Goal: Find contact information: Find contact information

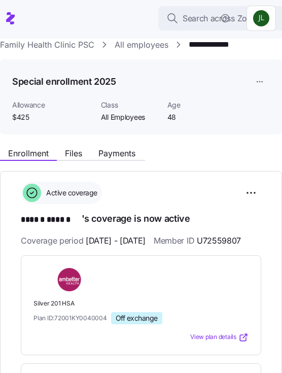
click at [64, 42] on link "Family Health Clinic PSC" at bounding box center [47, 45] width 94 height 13
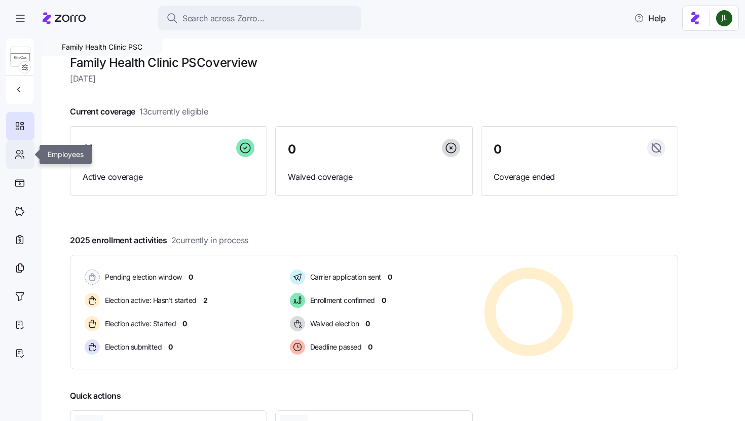
click at [24, 150] on icon at bounding box center [19, 155] width 11 height 12
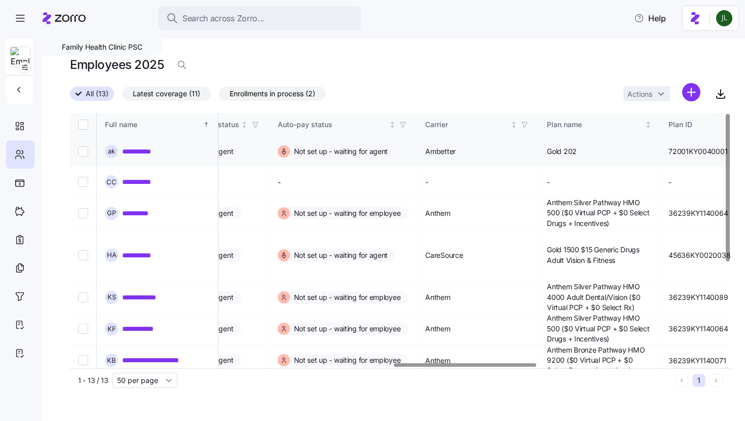
scroll to position [0, 1581]
click at [454, 127] on icon "button" at bounding box center [523, 124] width 7 height 7
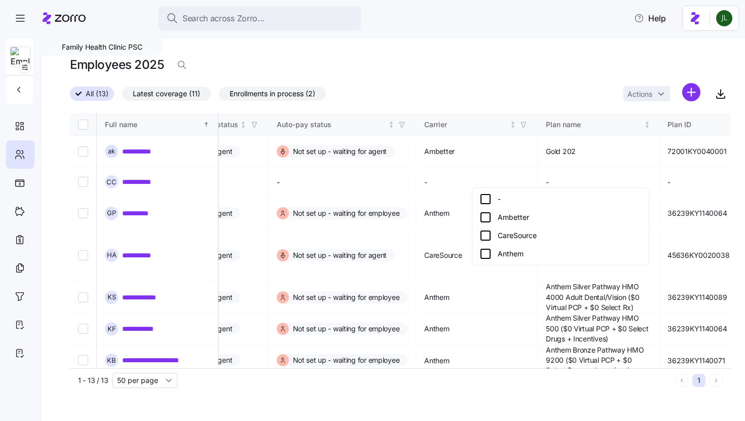
click at [454, 253] on icon at bounding box center [485, 254] width 12 height 12
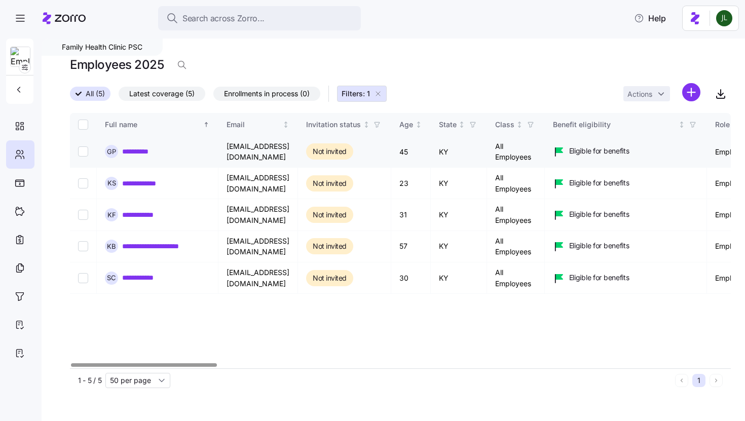
click at [151, 150] on link "**********" at bounding box center [142, 151] width 41 height 10
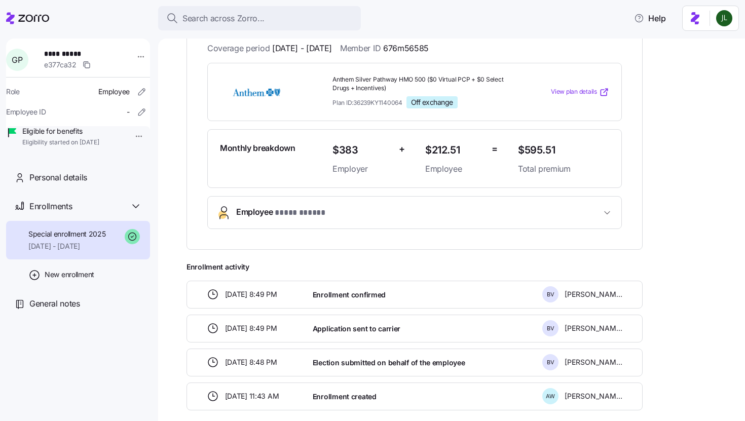
scroll to position [228, 0]
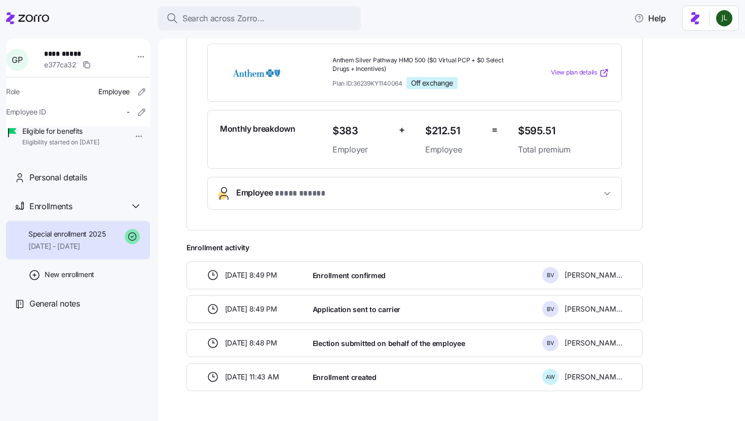
click at [377, 191] on span "Employee * **** ***** *" at bounding box center [418, 194] width 365 height 14
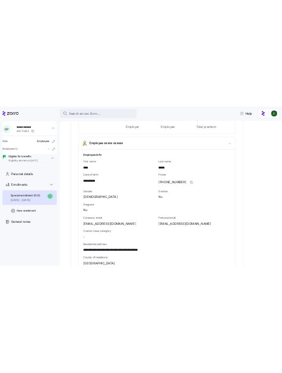
scroll to position [324, 0]
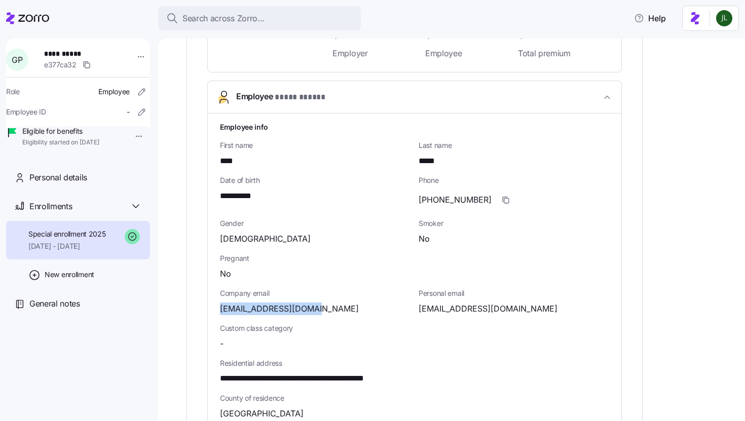
drag, startPoint x: 318, startPoint y: 308, endPoint x: 218, endPoint y: 309, distance: 100.4
click at [218, 309] on div "**********" at bounding box center [415, 372] width 414 height 516
copy span "gperchnurse@gmail.com"
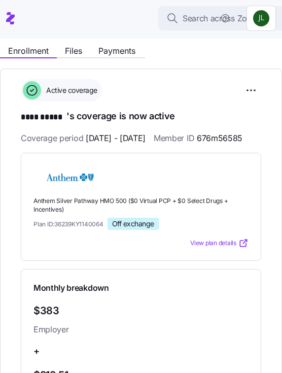
scroll to position [0, 0]
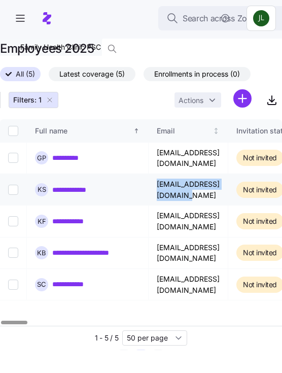
drag, startPoint x: 251, startPoint y: 192, endPoint x: 156, endPoint y: 191, distance: 95.8
click at [156, 191] on td "swareykls2020@gmail.com" at bounding box center [189, 189] width 80 height 31
copy td "swareykls2020@gmail.com"
click at [93, 192] on link "**********" at bounding box center [75, 189] width 47 height 10
click at [88, 219] on link "**********" at bounding box center [75, 221] width 46 height 10
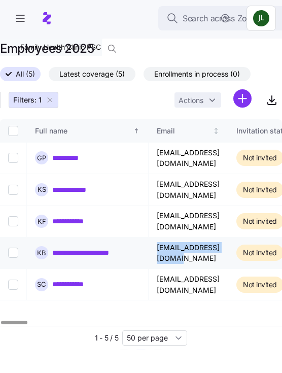
drag, startPoint x: 245, startPoint y: 253, endPoint x: 153, endPoint y: 253, distance: 91.7
click at [153, 253] on td "kmbrlycllhn@yahoo.com" at bounding box center [189, 252] width 80 height 31
copy td "kmbrlycllhn@yahoo.com"
drag, startPoint x: 158, startPoint y: 285, endPoint x: 239, endPoint y: 286, distance: 81.1
click at [228, 286] on td "skycombs2@gmail.com" at bounding box center [189, 284] width 80 height 31
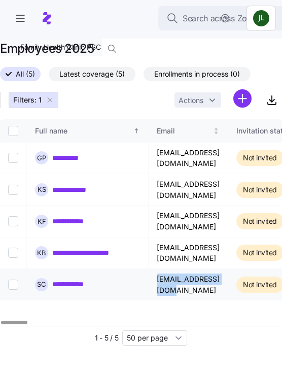
drag, startPoint x: 239, startPoint y: 286, endPoint x: 154, endPoint y: 287, distance: 85.7
click at [154, 287] on td "skycombs2@gmail.com" at bounding box center [189, 284] width 80 height 31
copy td "skycombs2@gmail.com"
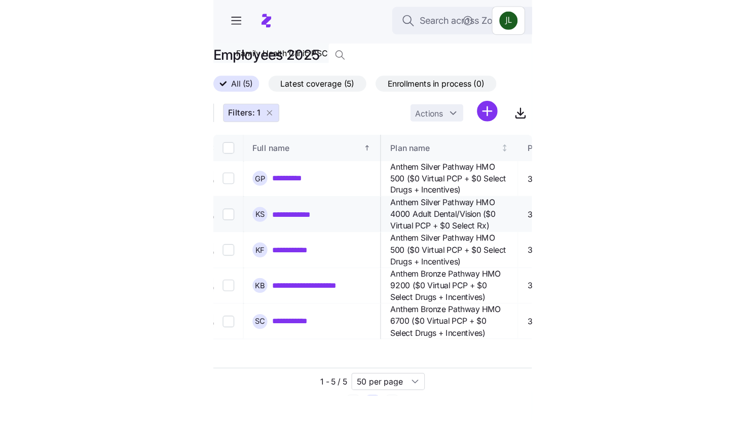
scroll to position [0, 1859]
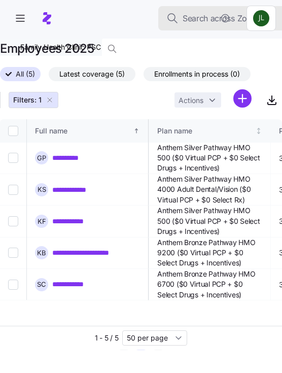
click at [198, 22] on span "Search across Zorro..." at bounding box center [223, 18] width 82 height 13
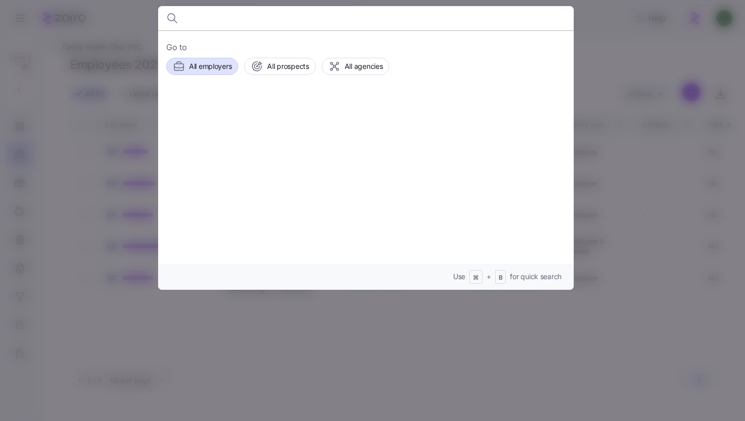
click at [230, 65] on span "All employers" at bounding box center [210, 66] width 43 height 10
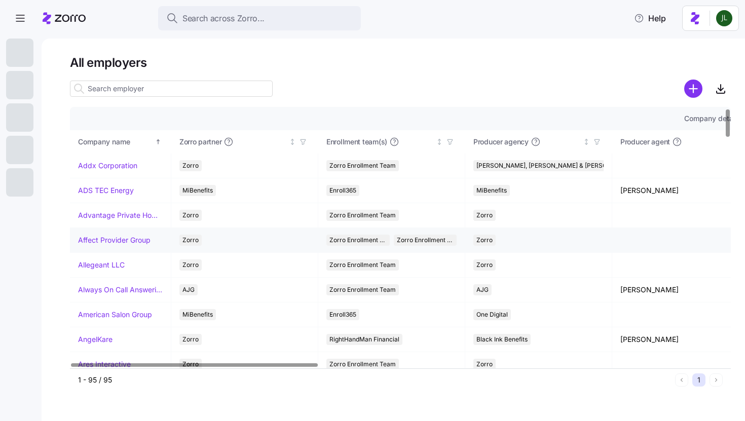
scroll to position [9, 0]
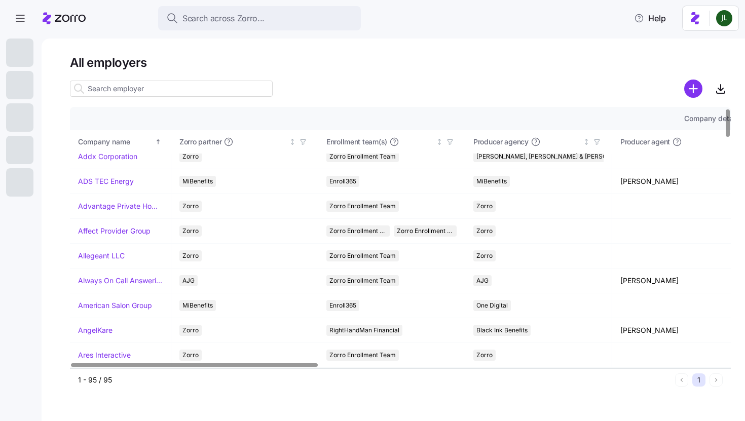
click at [159, 81] on input at bounding box center [171, 89] width 203 height 16
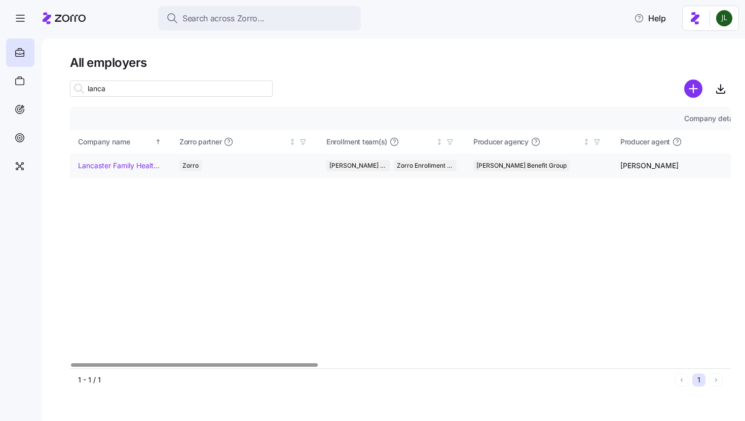
type input "lanca"
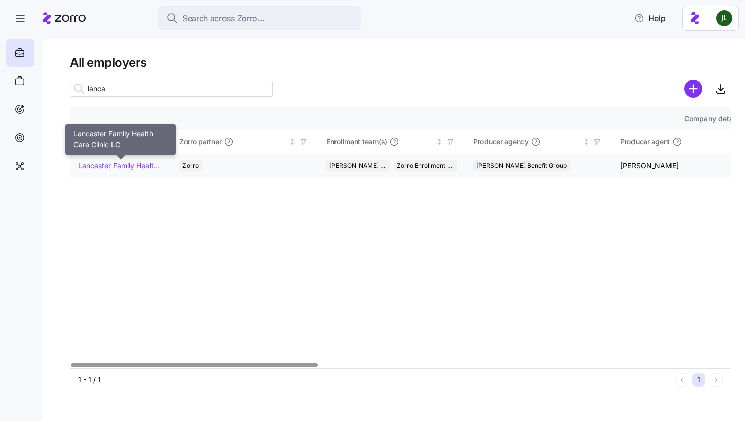
click at [126, 166] on link "Lancaster Family Health Care Clinic LC" at bounding box center [120, 166] width 85 height 10
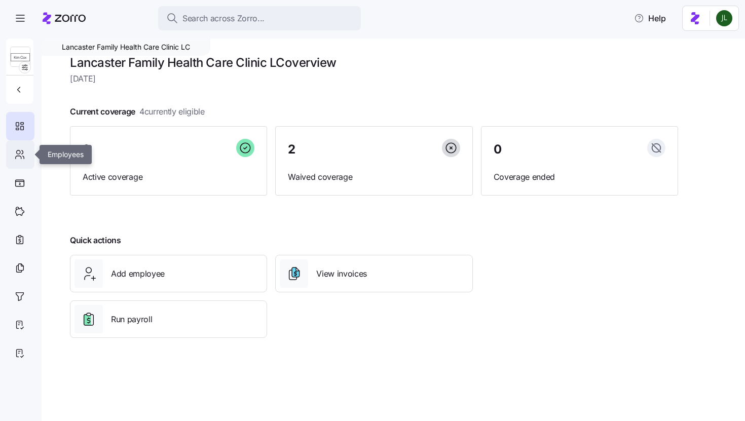
click at [22, 157] on icon at bounding box center [19, 155] width 11 height 12
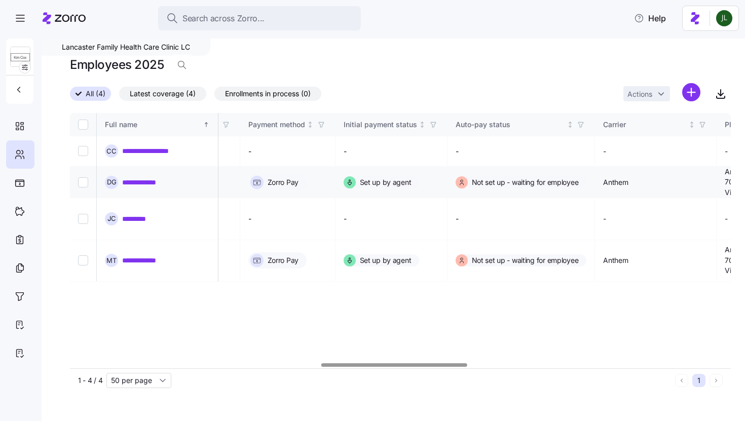
scroll to position [0, 1660]
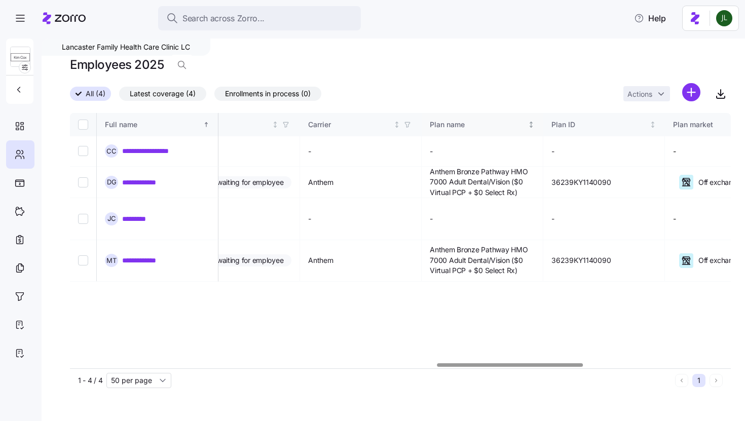
click at [454, 120] on div "Plan name" at bounding box center [478, 124] width 96 height 11
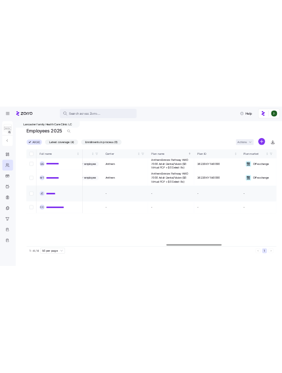
scroll to position [0, 1702]
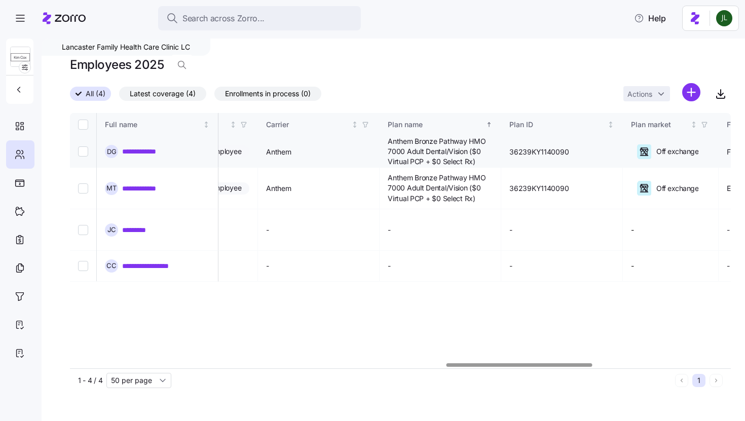
click at [163, 153] on link "**********" at bounding box center [145, 151] width 47 height 10
click at [154, 186] on link "**********" at bounding box center [147, 188] width 50 height 10
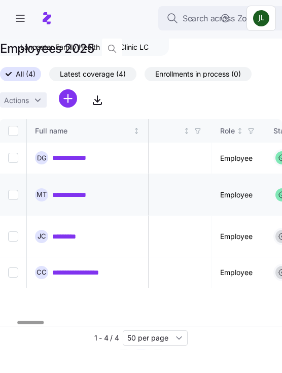
scroll to position [0, 0]
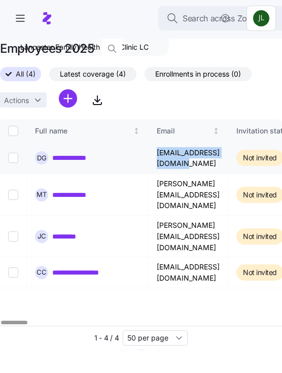
drag, startPoint x: 156, startPoint y: 159, endPoint x: 248, endPoint y: 159, distance: 92.8
click at [228, 159] on td "dgrove@kimcoxgroup.com" at bounding box center [189, 157] width 80 height 31
copy td "dgrove@kimcoxgroup.com"
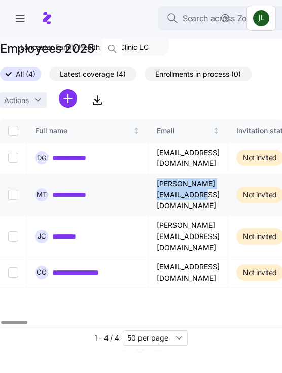
drag, startPoint x: 157, startPoint y: 191, endPoint x: 253, endPoint y: 191, distance: 96.8
click at [228, 191] on td "[PERSON_NAME][EMAIL_ADDRESS][DOMAIN_NAME]" at bounding box center [189, 195] width 80 height 42
copy td "[PERSON_NAME][EMAIL_ADDRESS][DOMAIN_NAME]"
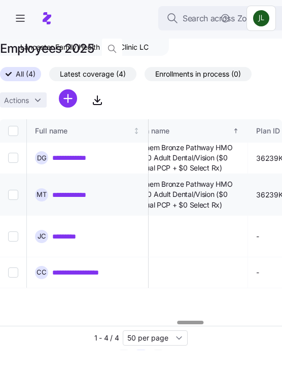
scroll to position [0, 1880]
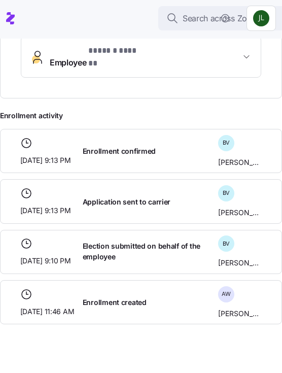
scroll to position [462, 0]
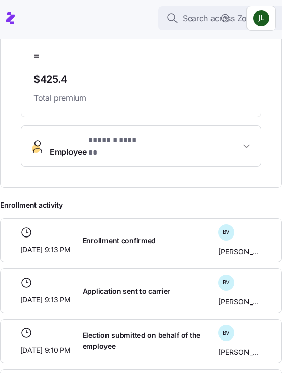
click at [150, 158] on span "Employee * ****** ****** *" at bounding box center [145, 146] width 191 height 24
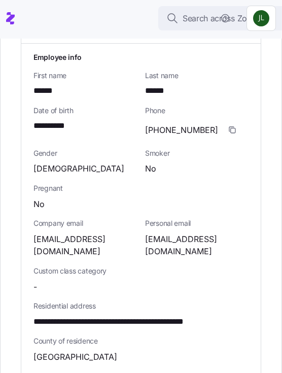
scroll to position [638, 0]
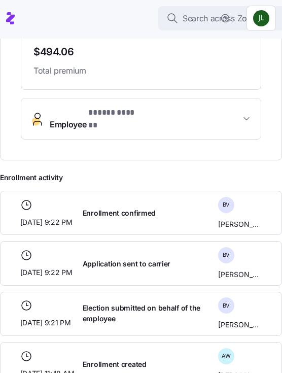
scroll to position [486, 0]
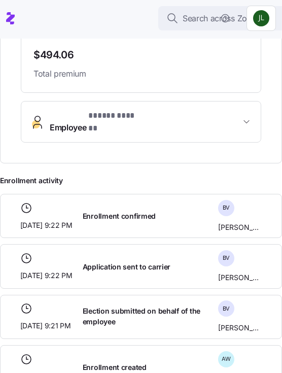
click at [98, 142] on button "Employee * ***** ****** *" at bounding box center [140, 121] width 239 height 41
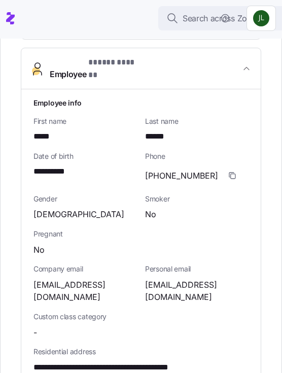
scroll to position [539, 0]
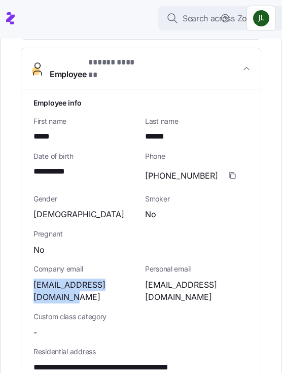
drag, startPoint x: 53, startPoint y: 306, endPoint x: 31, endPoint y: 293, distance: 24.8
click at [31, 293] on div "**********" at bounding box center [140, 356] width 239 height 534
copy span "[EMAIL_ADDRESS][DOMAIN_NAME]"
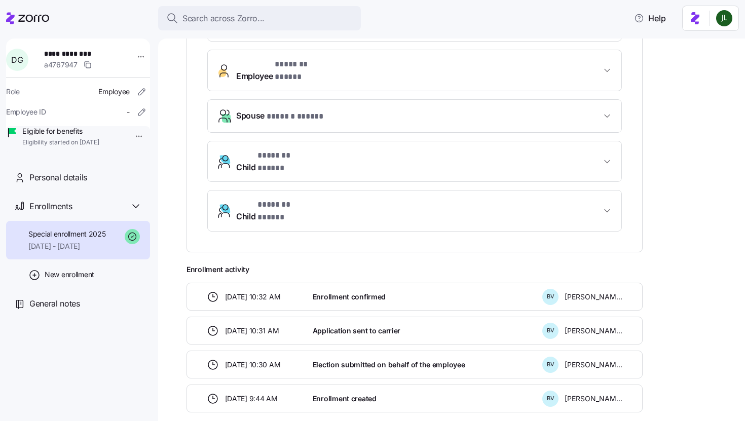
scroll to position [342, 0]
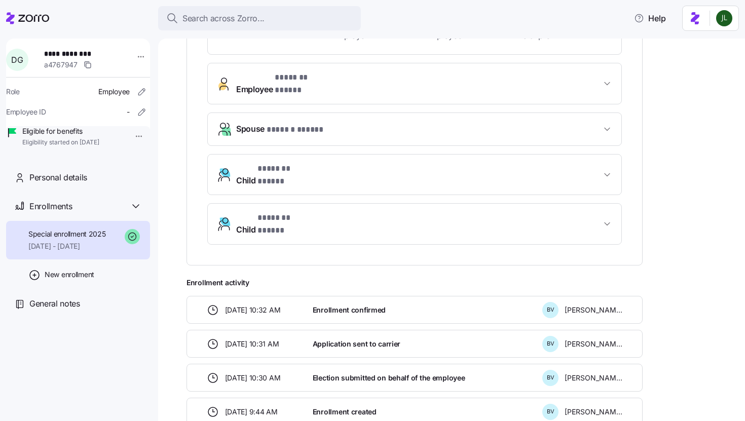
click at [301, 79] on span "* ******* ***** *" at bounding box center [303, 77] width 57 height 13
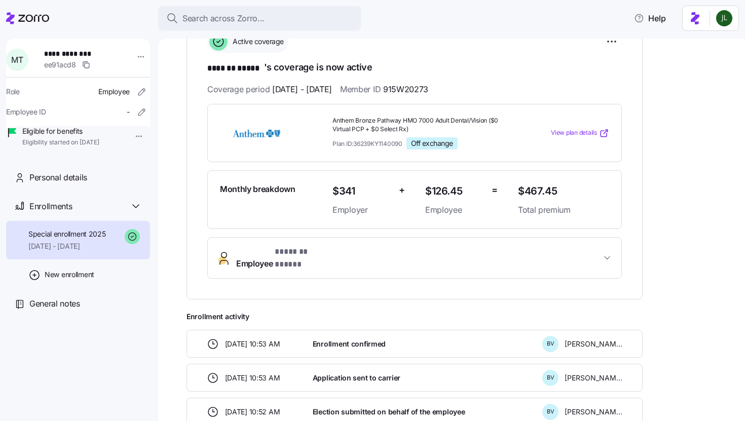
scroll to position [169, 0]
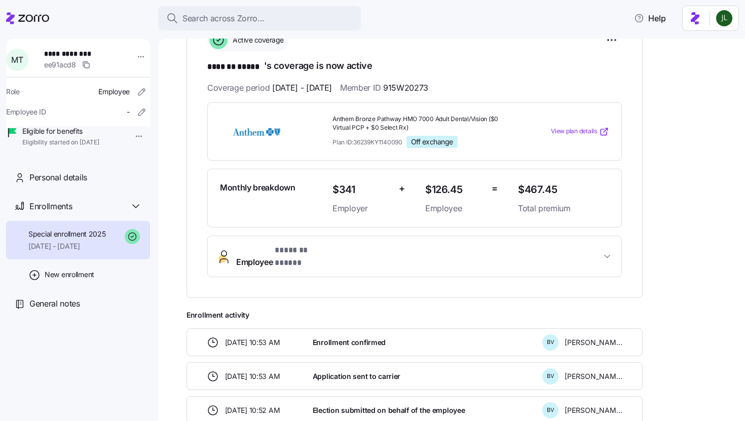
click at [347, 251] on span "Employee * ******* ***** *" at bounding box center [418, 256] width 365 height 24
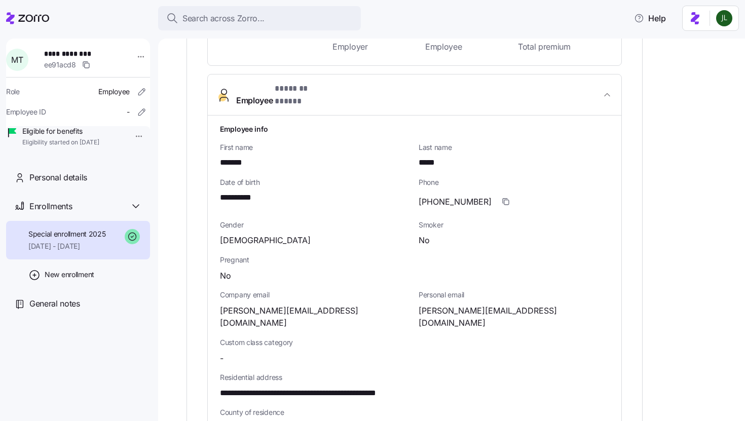
scroll to position [331, 0]
